Goal: Information Seeking & Learning: Check status

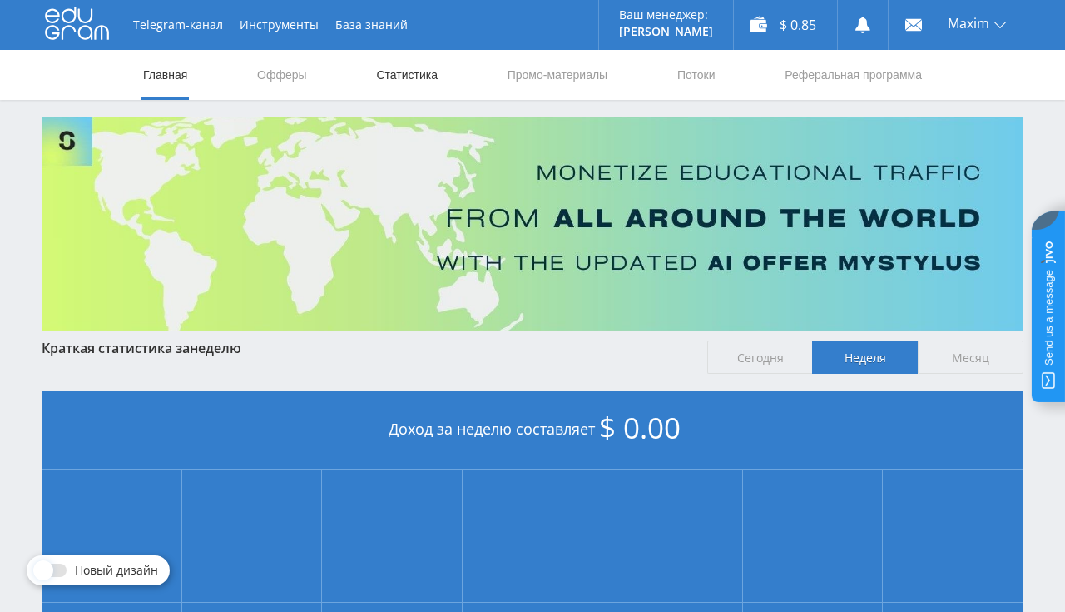
click at [420, 91] on link "Статистика" at bounding box center [406, 75] width 65 height 50
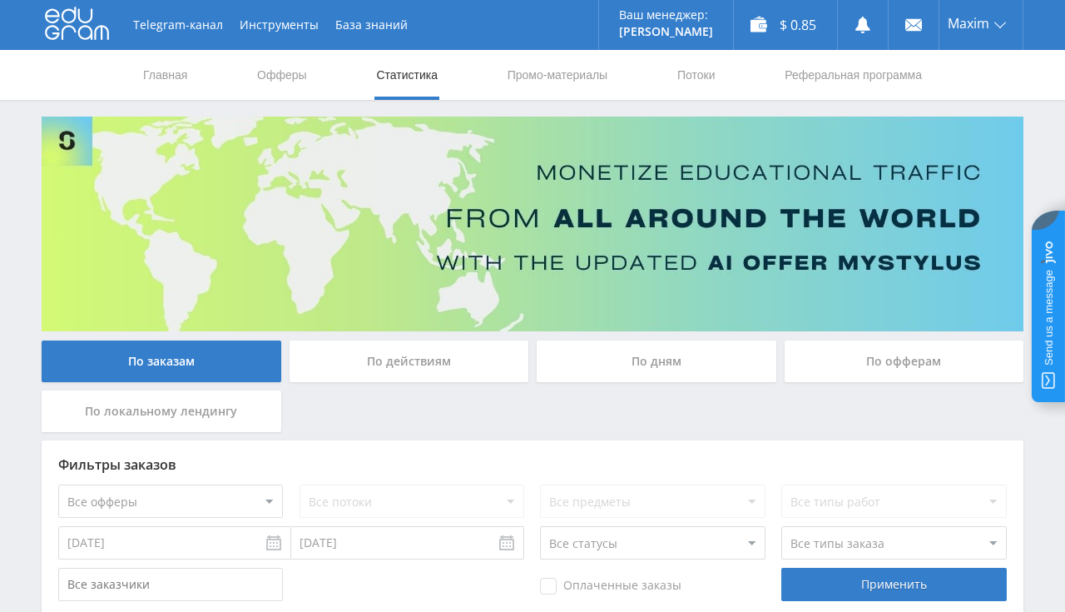
click at [191, 72] on nav "Главная Офферы Статистика Промо-материалы Потоки Реферальная программа" at bounding box center [532, 75] width 782 height 50
click at [179, 73] on link "Главная" at bounding box center [164, 75] width 47 height 50
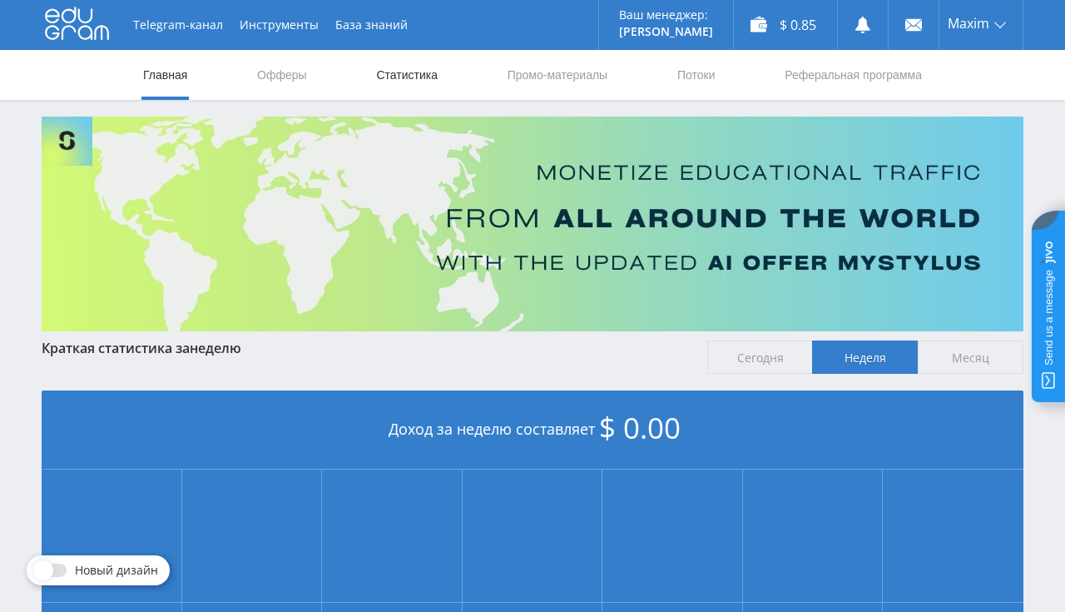
click at [384, 82] on link "Статистика" at bounding box center [406, 75] width 65 height 50
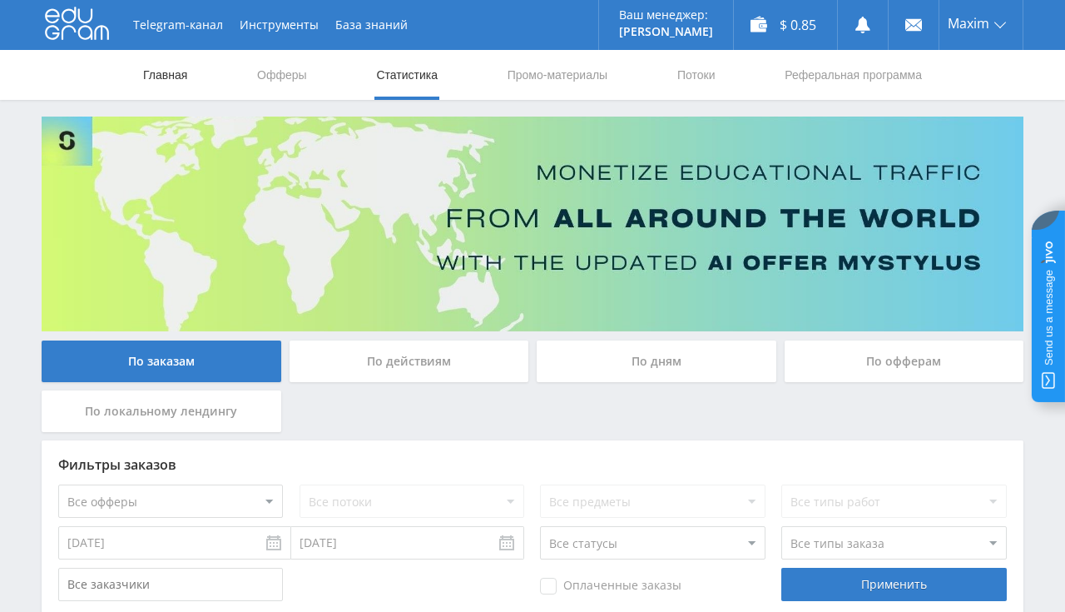
click at [174, 81] on link "Главная" at bounding box center [164, 75] width 47 height 50
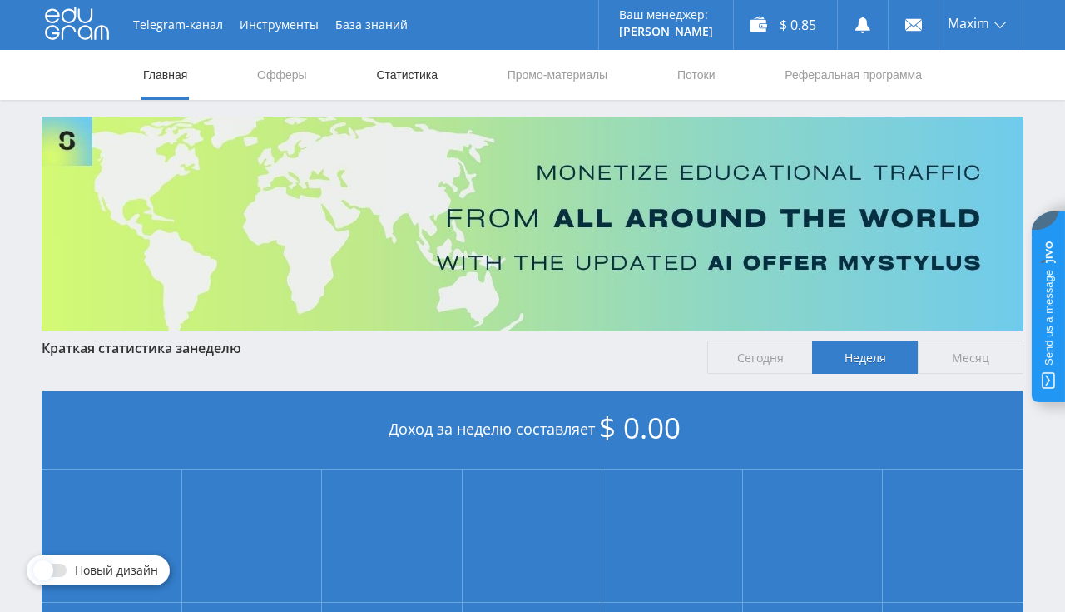
click at [394, 87] on link "Статистика" at bounding box center [406, 75] width 65 height 50
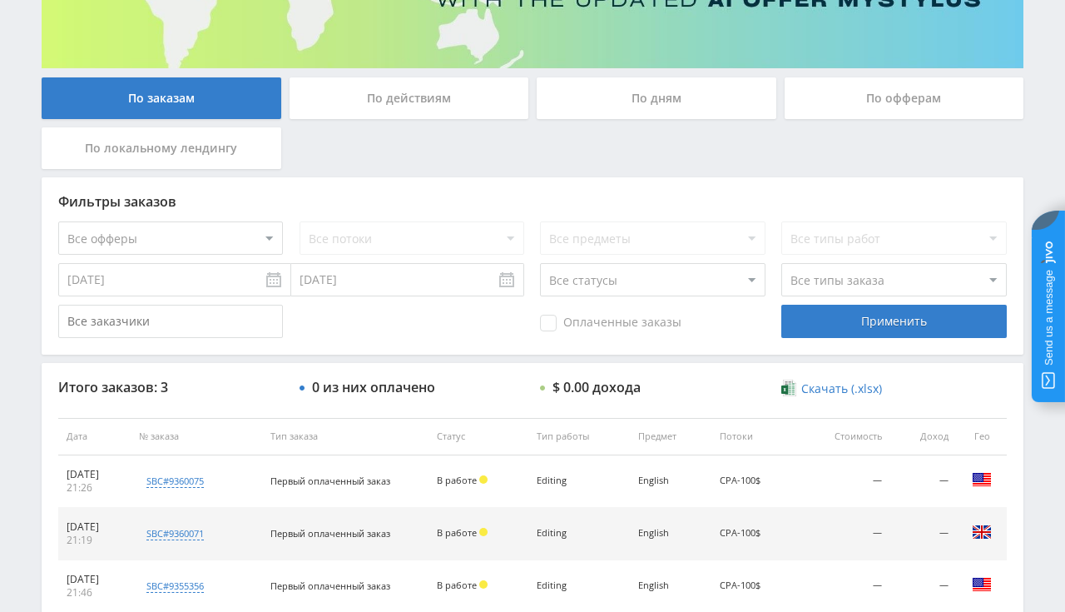
scroll to position [351, 0]
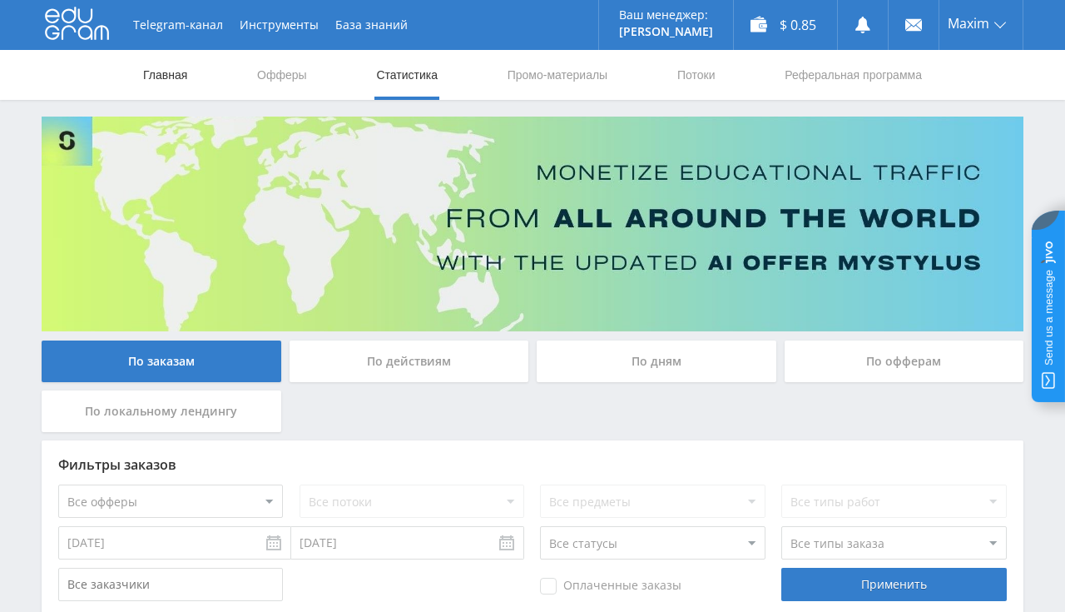
click at [181, 75] on link "Главная" at bounding box center [164, 75] width 47 height 50
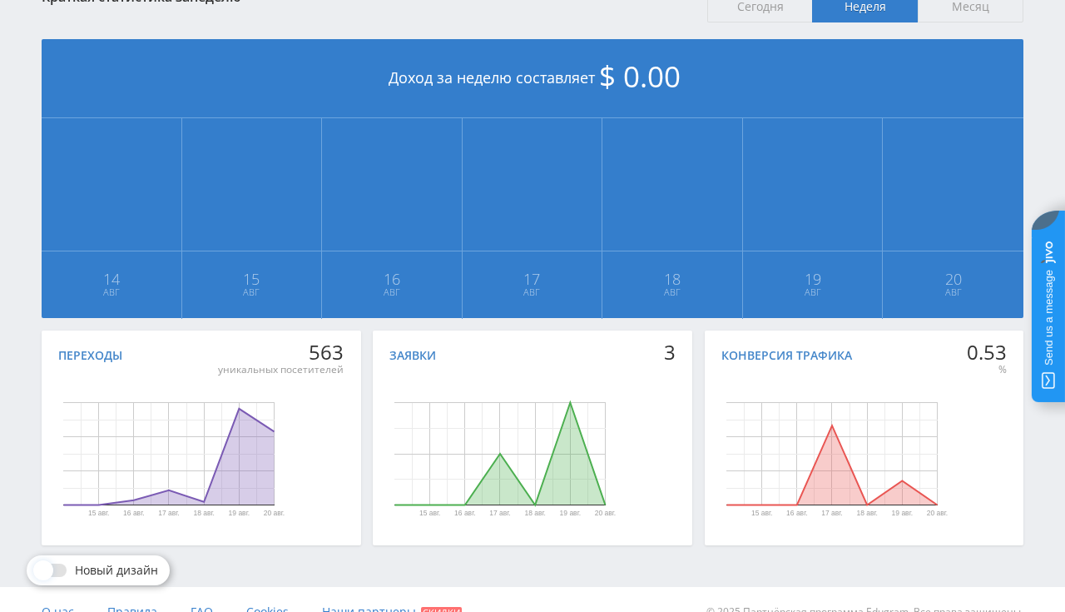
scroll to position [376, 0]
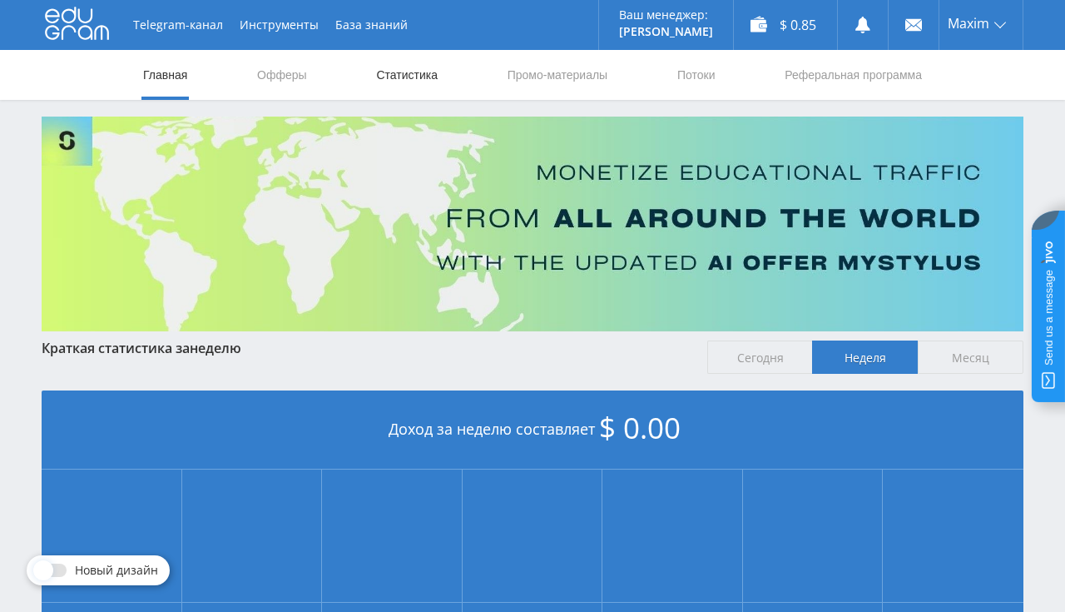
click at [407, 84] on link "Статистика" at bounding box center [406, 75] width 65 height 50
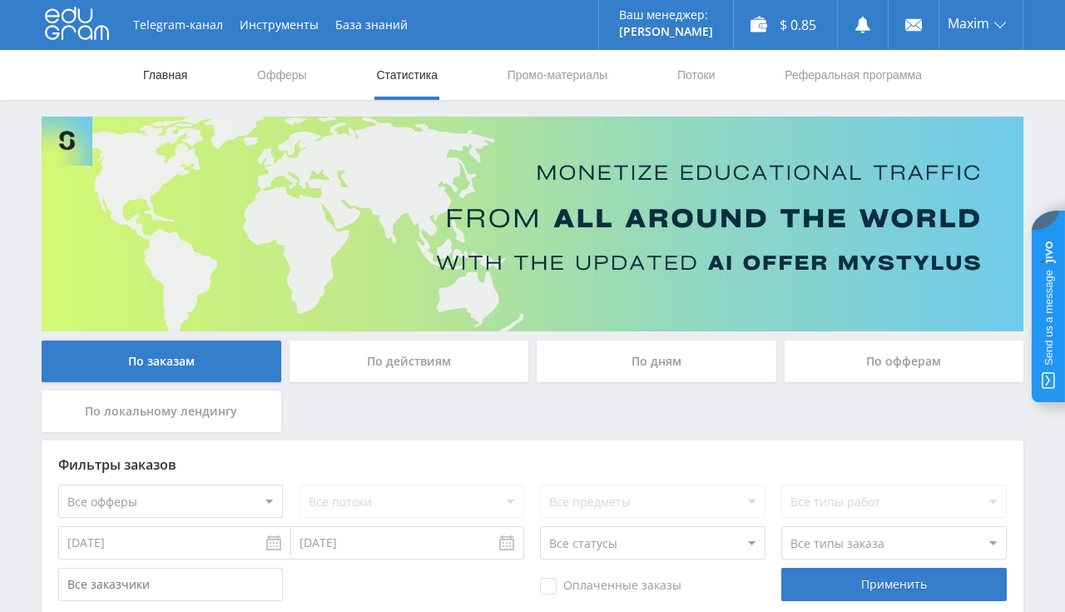
click at [151, 83] on link "Главная" at bounding box center [164, 75] width 47 height 50
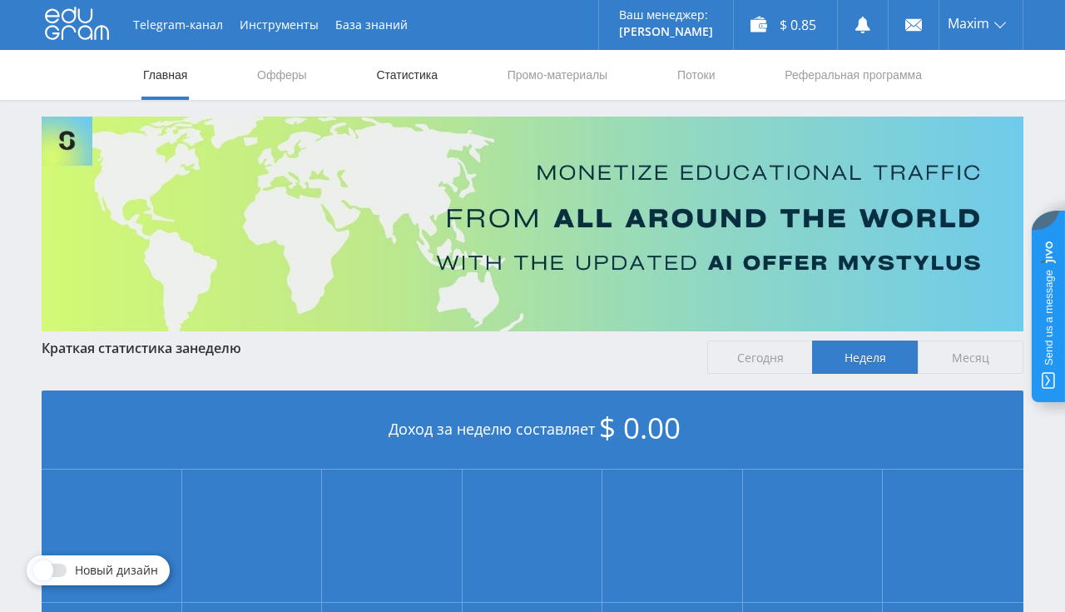
click at [424, 72] on link "Статистика" at bounding box center [406, 75] width 65 height 50
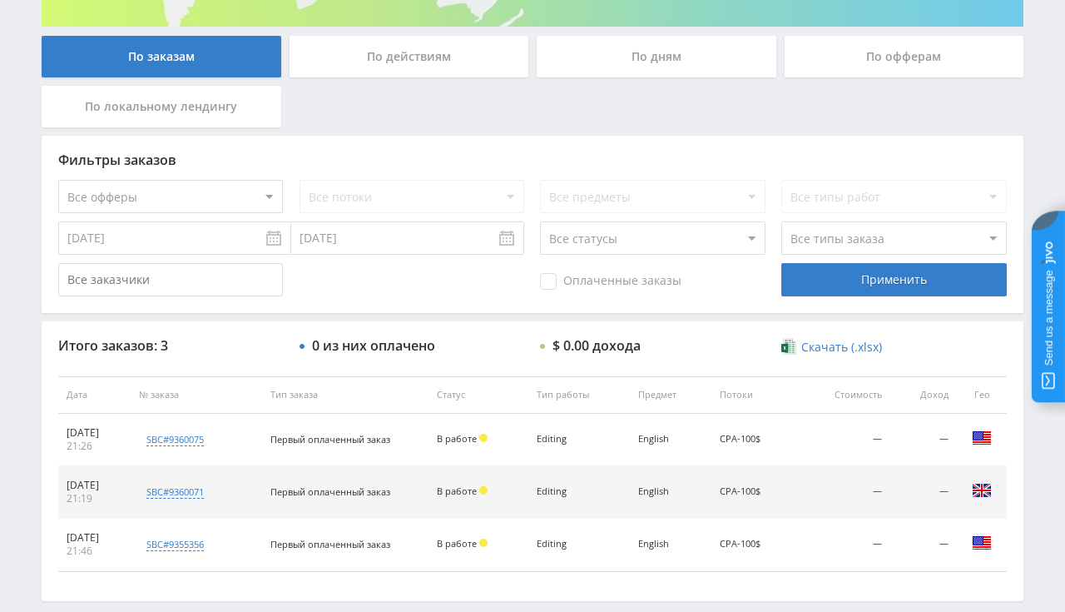
scroll to position [351, 0]
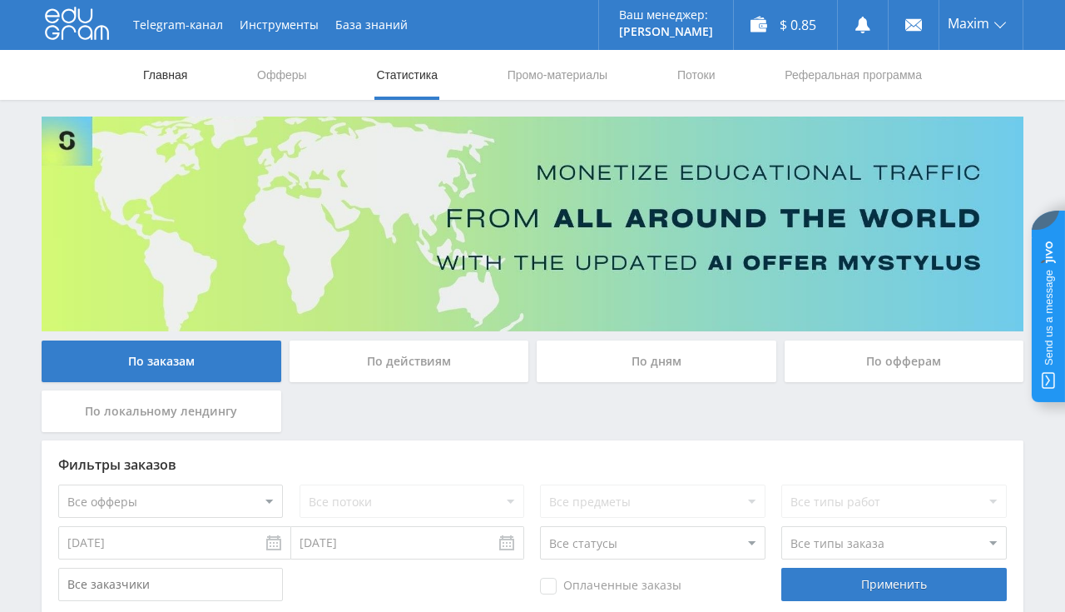
click at [165, 68] on link "Главная" at bounding box center [164, 75] width 47 height 50
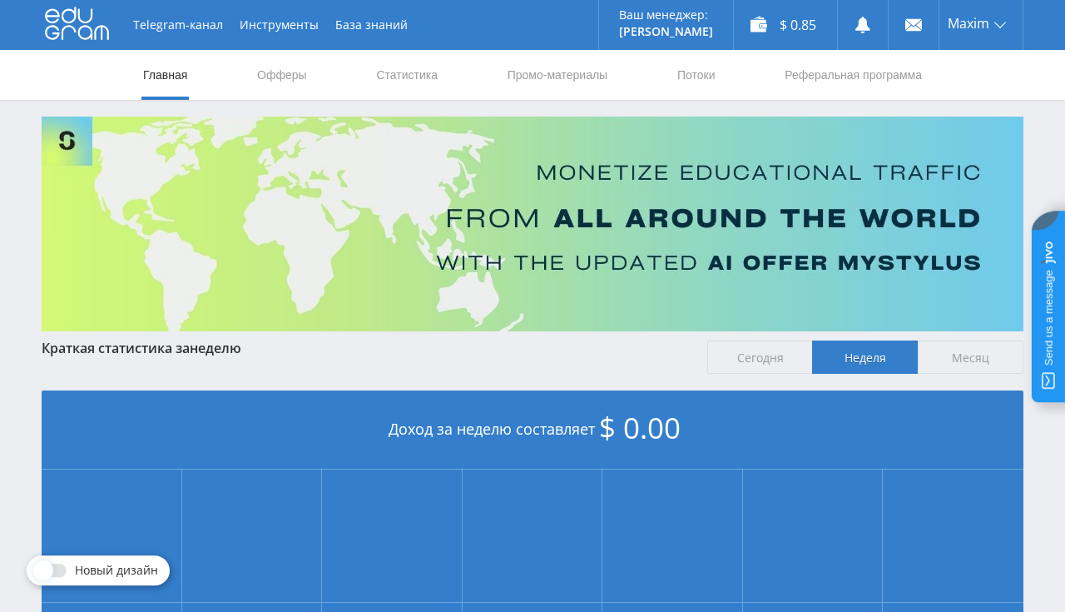
scroll to position [351, 0]
click at [383, 72] on link "Статистика" at bounding box center [406, 75] width 65 height 50
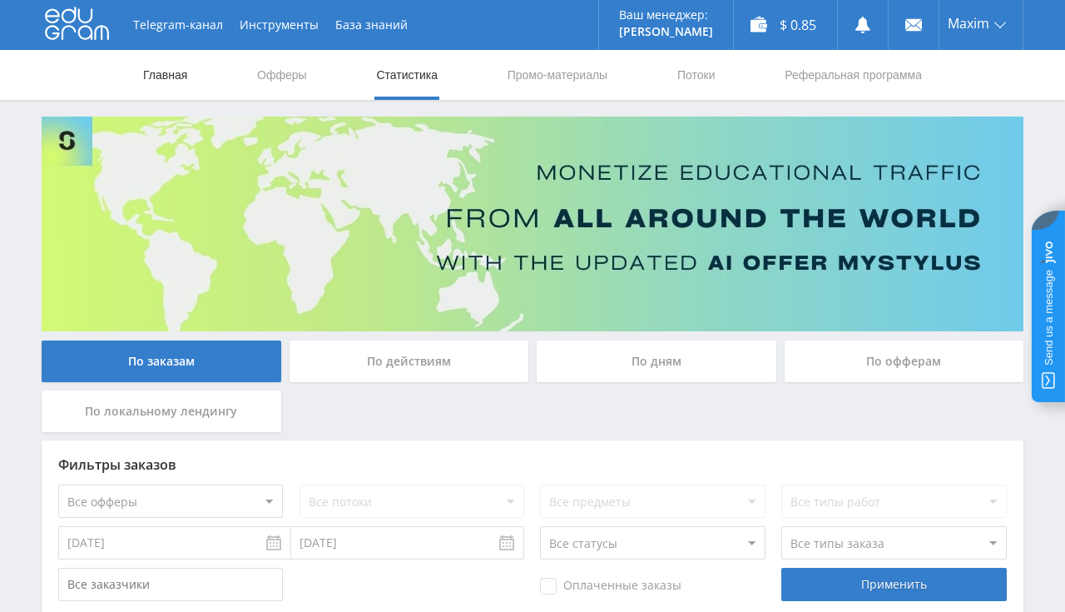
click at [169, 79] on link "Главная" at bounding box center [164, 75] width 47 height 50
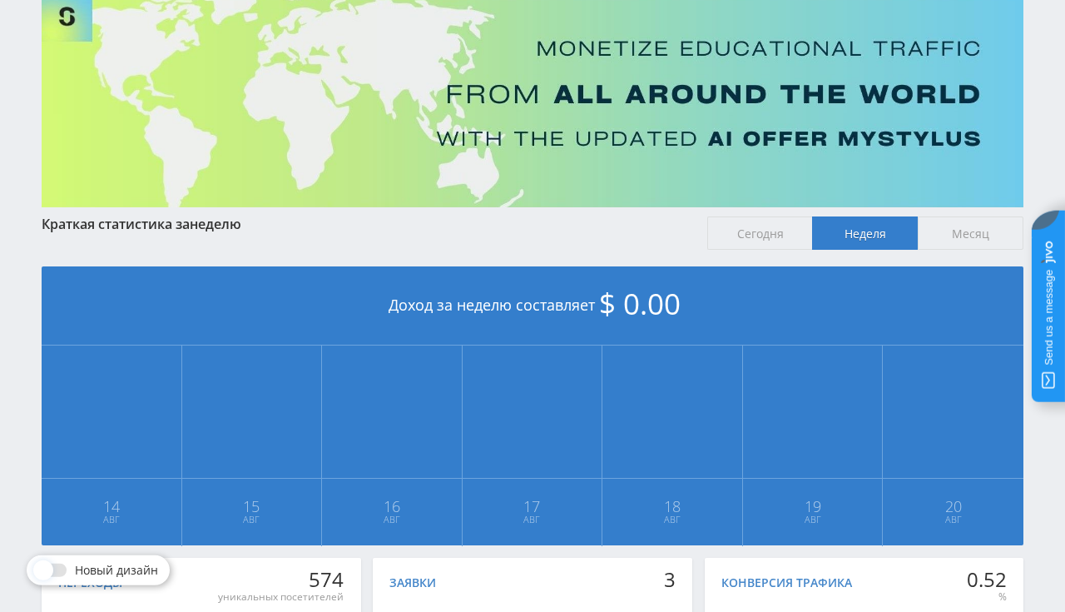
scroll to position [87, 0]
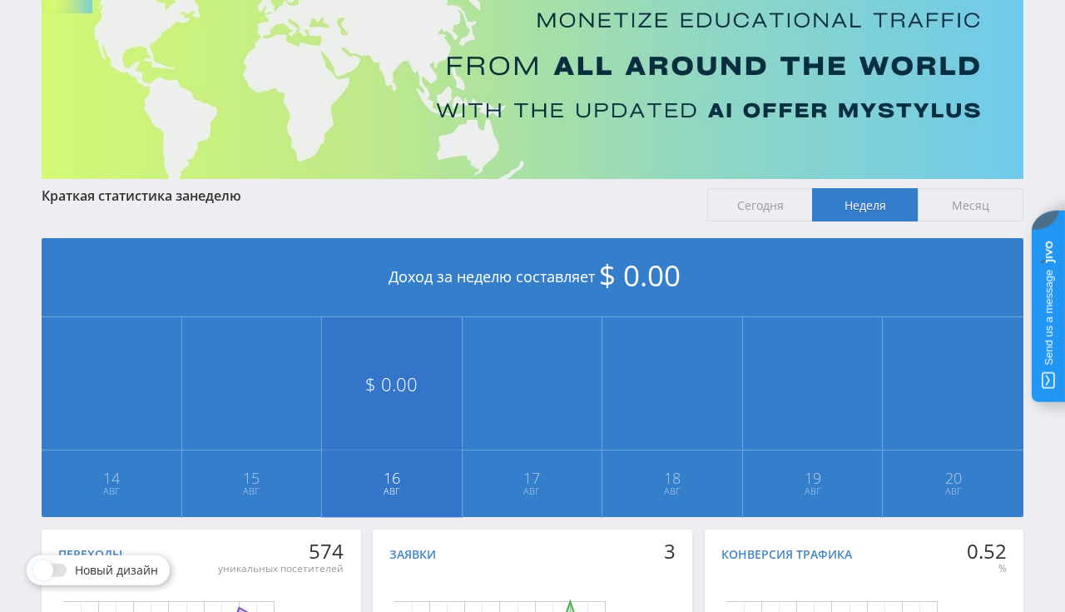
scroll to position [24, 0]
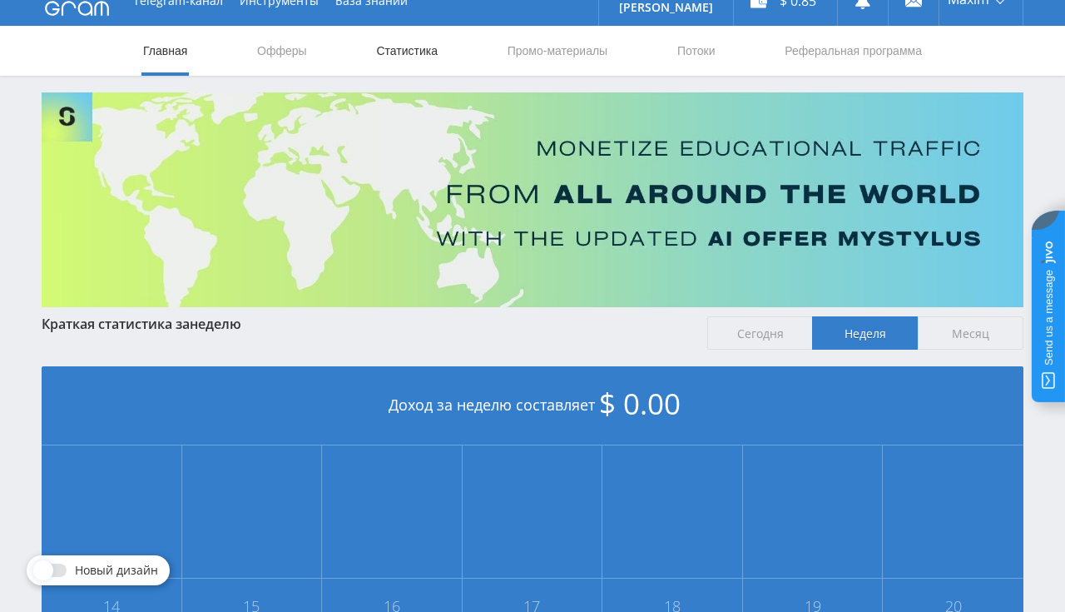
click at [397, 45] on link "Статистика" at bounding box center [406, 51] width 65 height 50
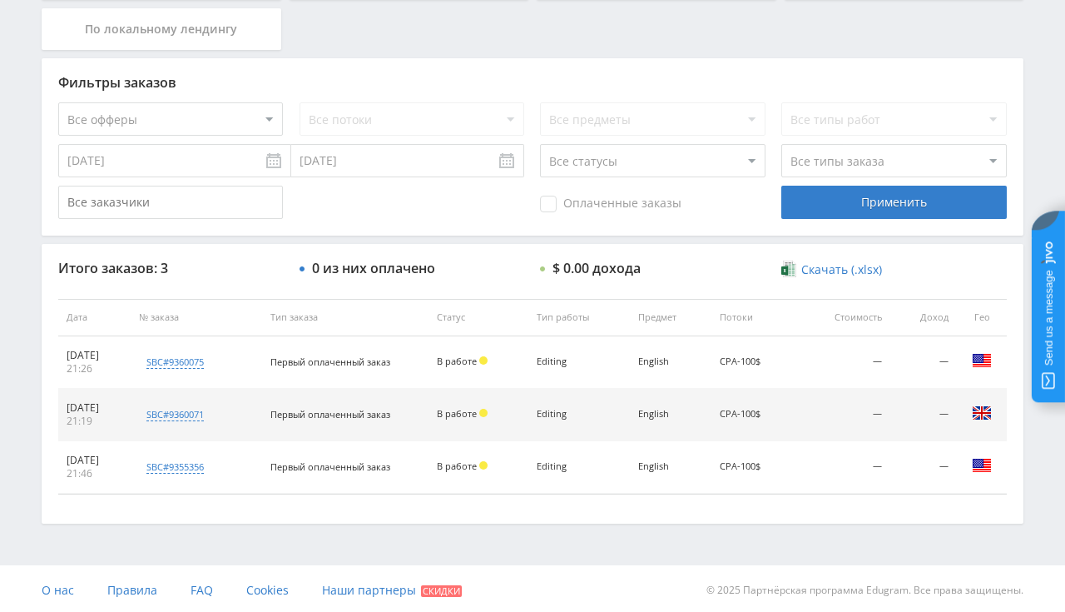
scroll to position [384, 0]
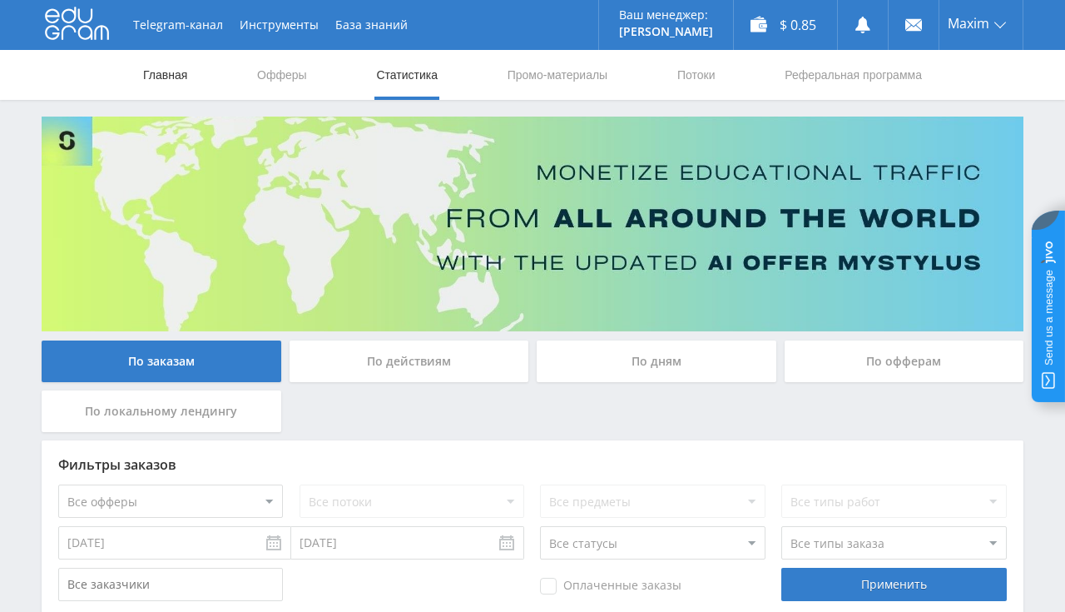
click at [166, 76] on link "Главная" at bounding box center [164, 75] width 47 height 50
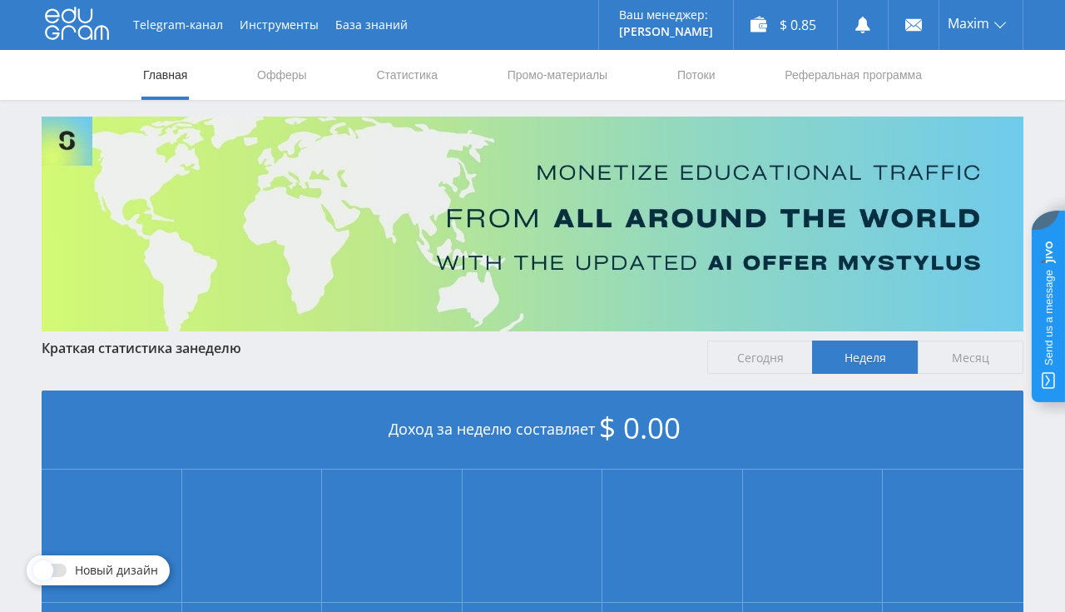
scroll to position [351, 0]
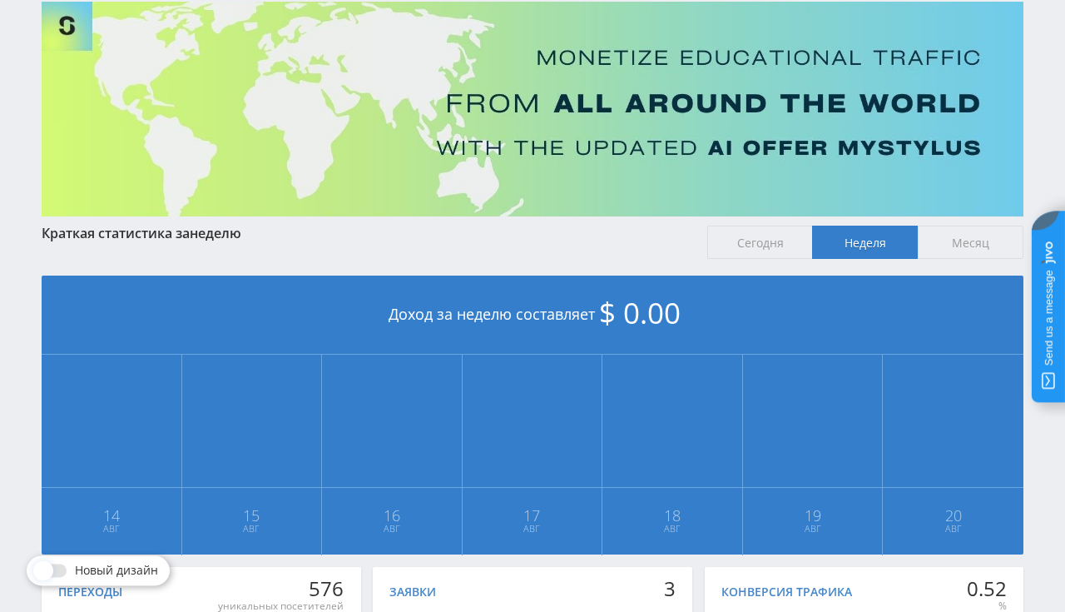
scroll to position [351, 0]
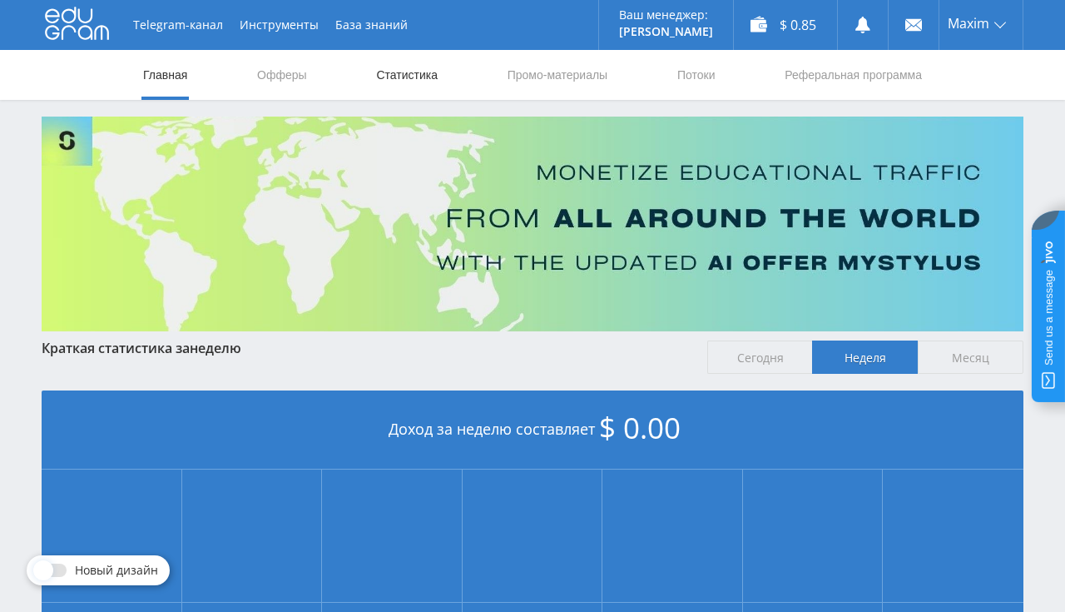
click at [394, 73] on link "Статистика" at bounding box center [406, 75] width 65 height 50
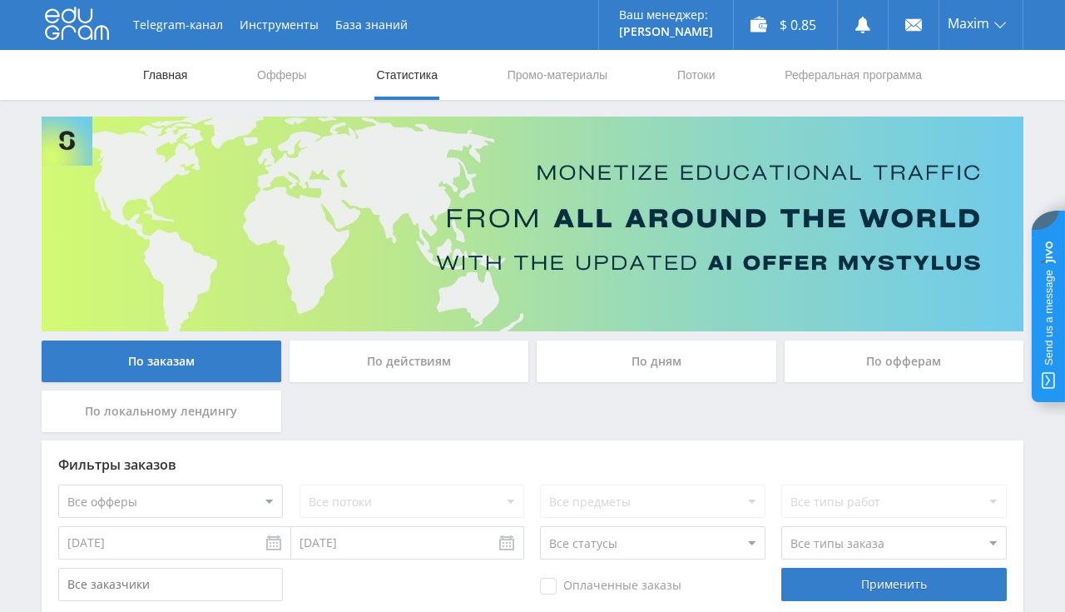
click at [151, 75] on link "Главная" at bounding box center [164, 75] width 47 height 50
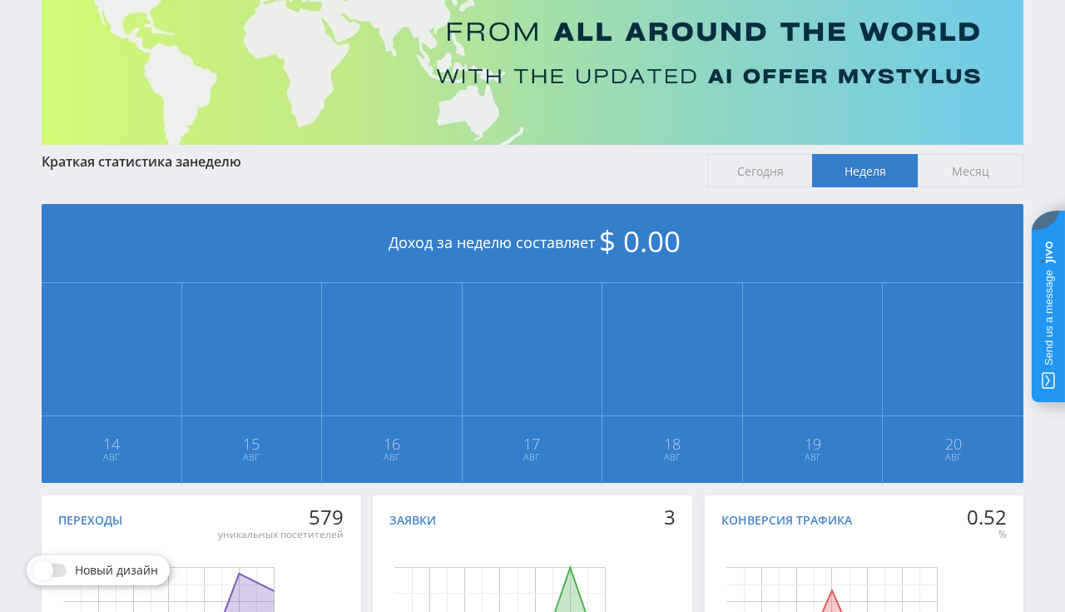
scroll to position [351, 0]
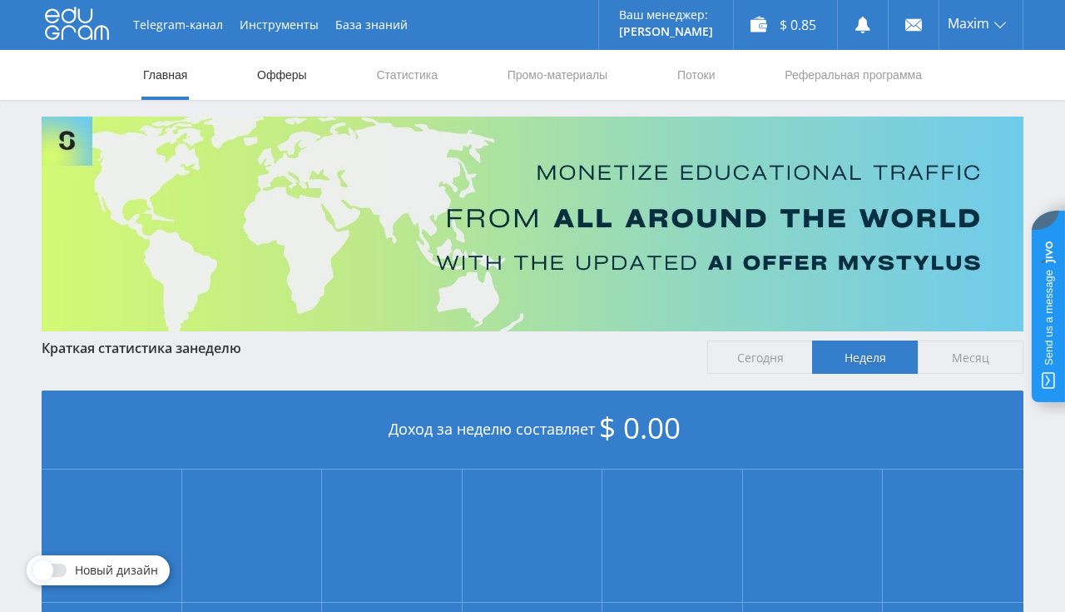
click at [291, 72] on link "Офферы" at bounding box center [281, 75] width 53 height 50
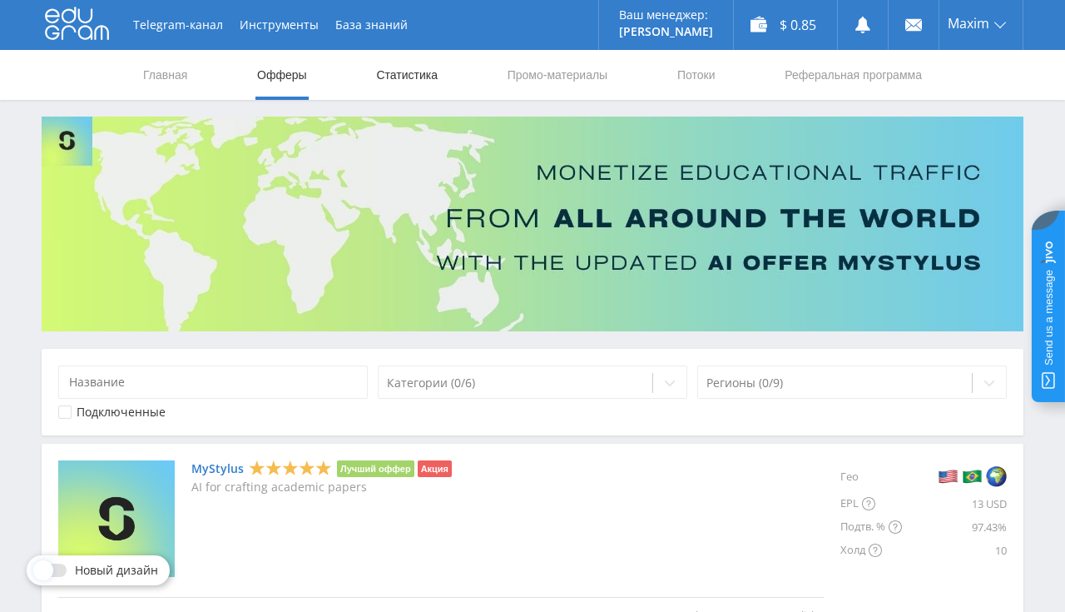
click at [405, 77] on link "Статистика" at bounding box center [406, 75] width 65 height 50
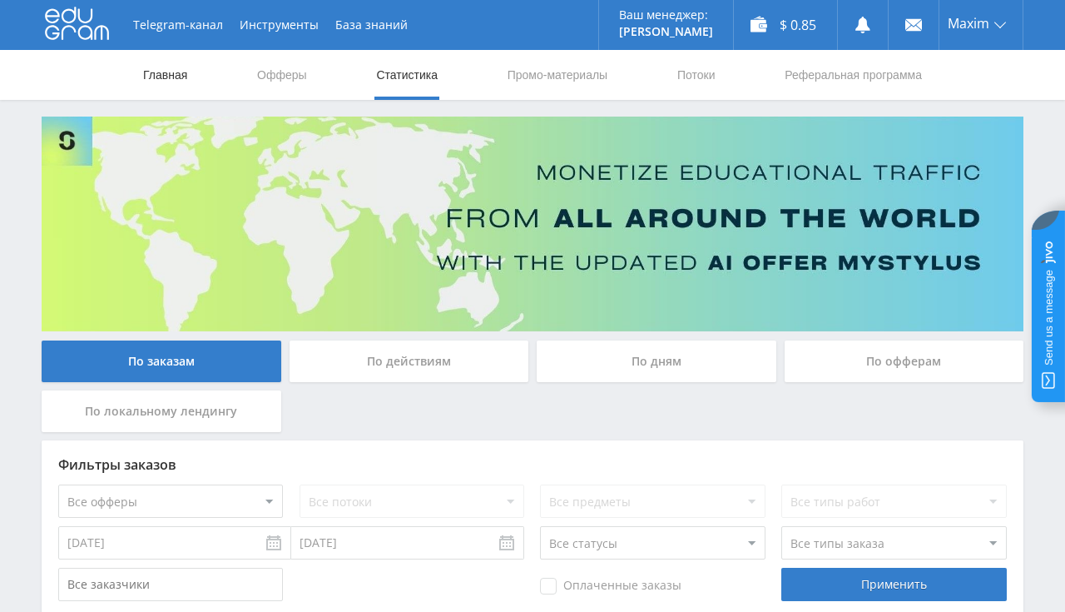
click at [183, 69] on link "Главная" at bounding box center [164, 75] width 47 height 50
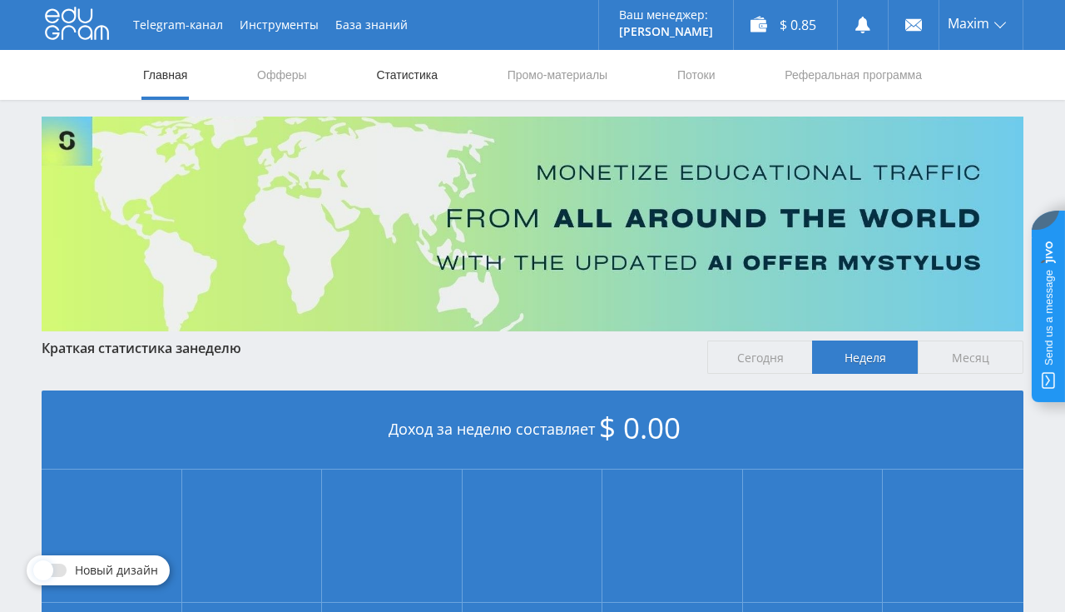
click at [391, 86] on link "Статистика" at bounding box center [406, 75] width 65 height 50
